Goal: Navigation & Orientation: Go to known website

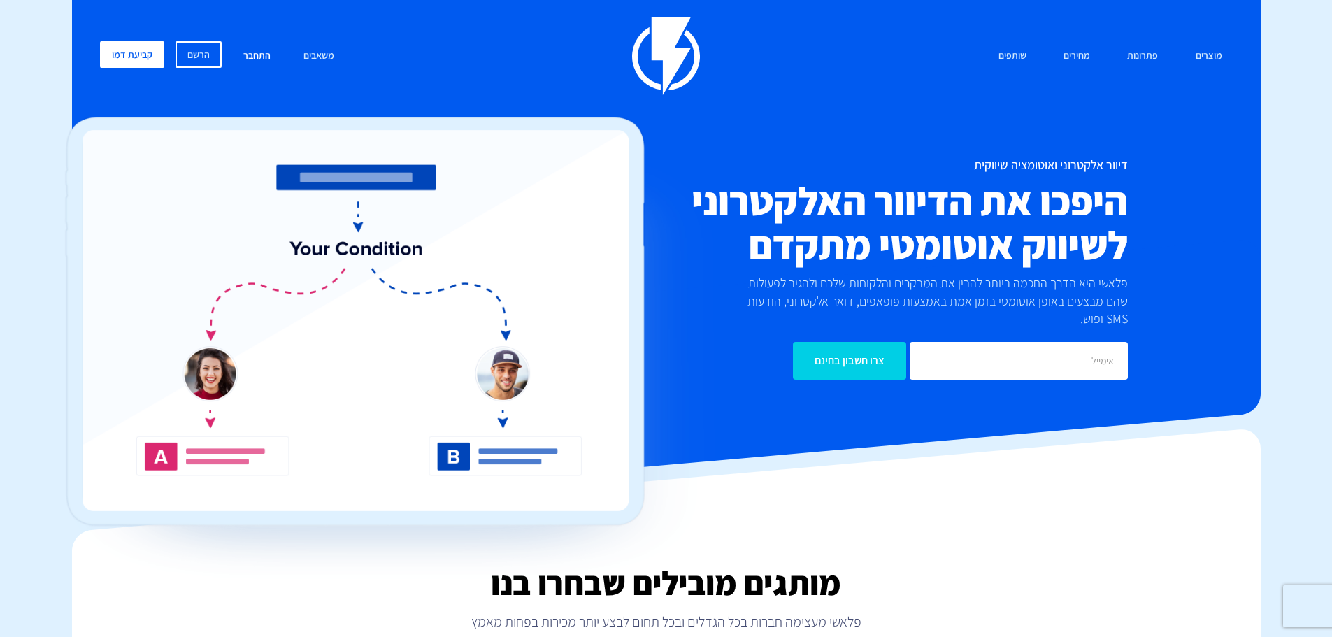
click at [250, 52] on link "התחבר" at bounding box center [257, 56] width 48 height 30
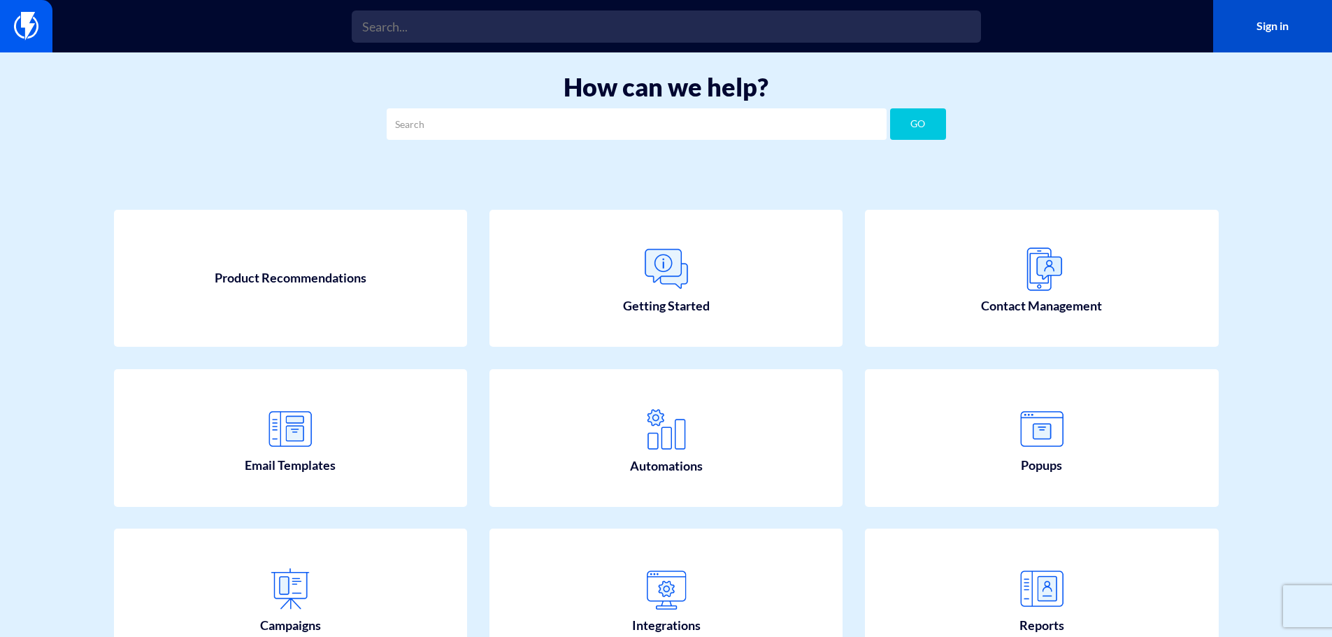
click at [1263, 29] on link "Sign in" at bounding box center [1273, 26] width 119 height 52
